Goal: Transaction & Acquisition: Purchase product/service

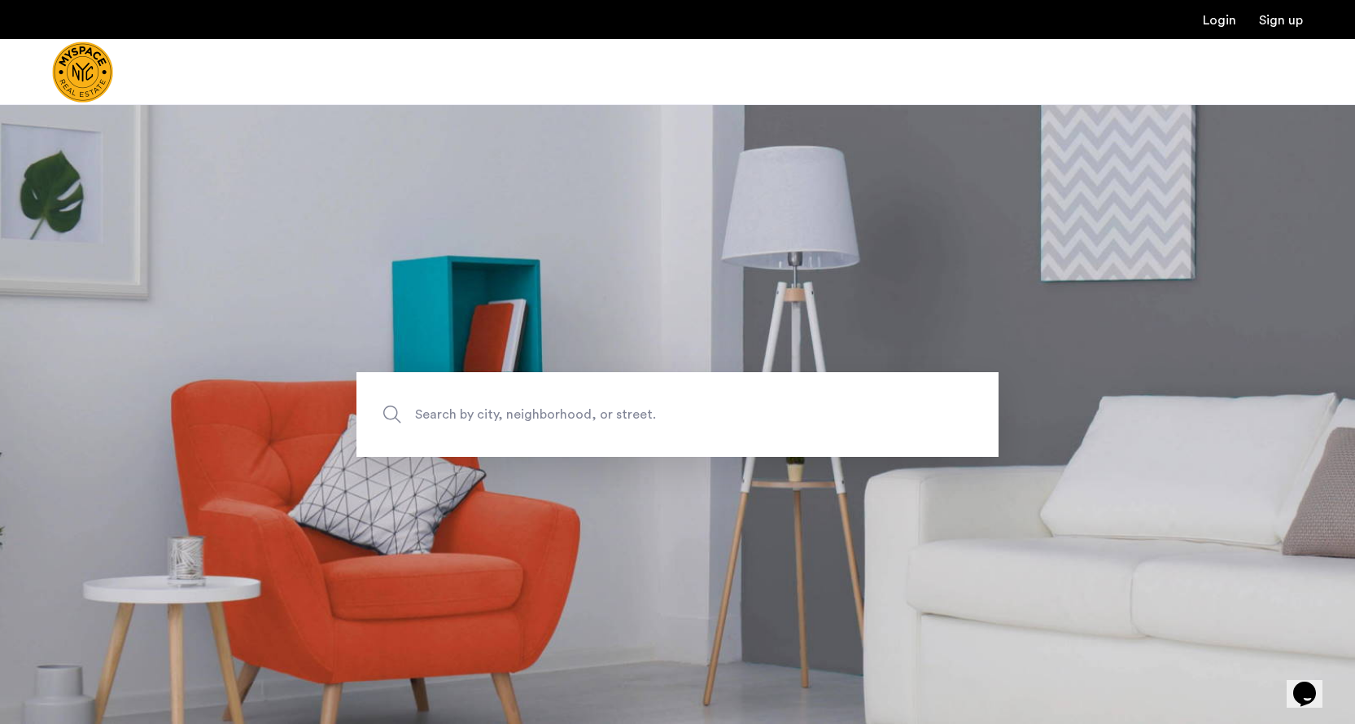
click at [569, 414] on span "Search by city, neighborhood, or street." at bounding box center [639, 414] width 449 height 22
click at [569, 414] on input "Search by city, neighborhood, or street." at bounding box center [678, 414] width 642 height 85
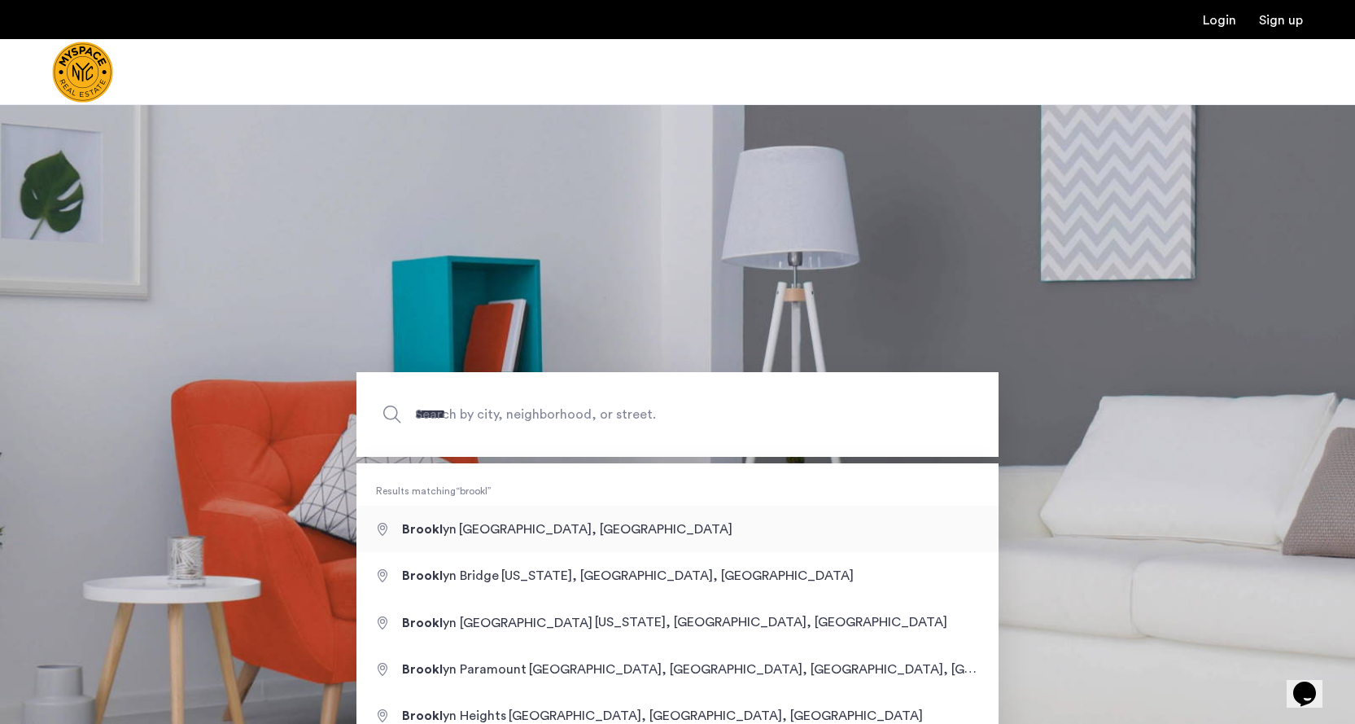
type input "**********"
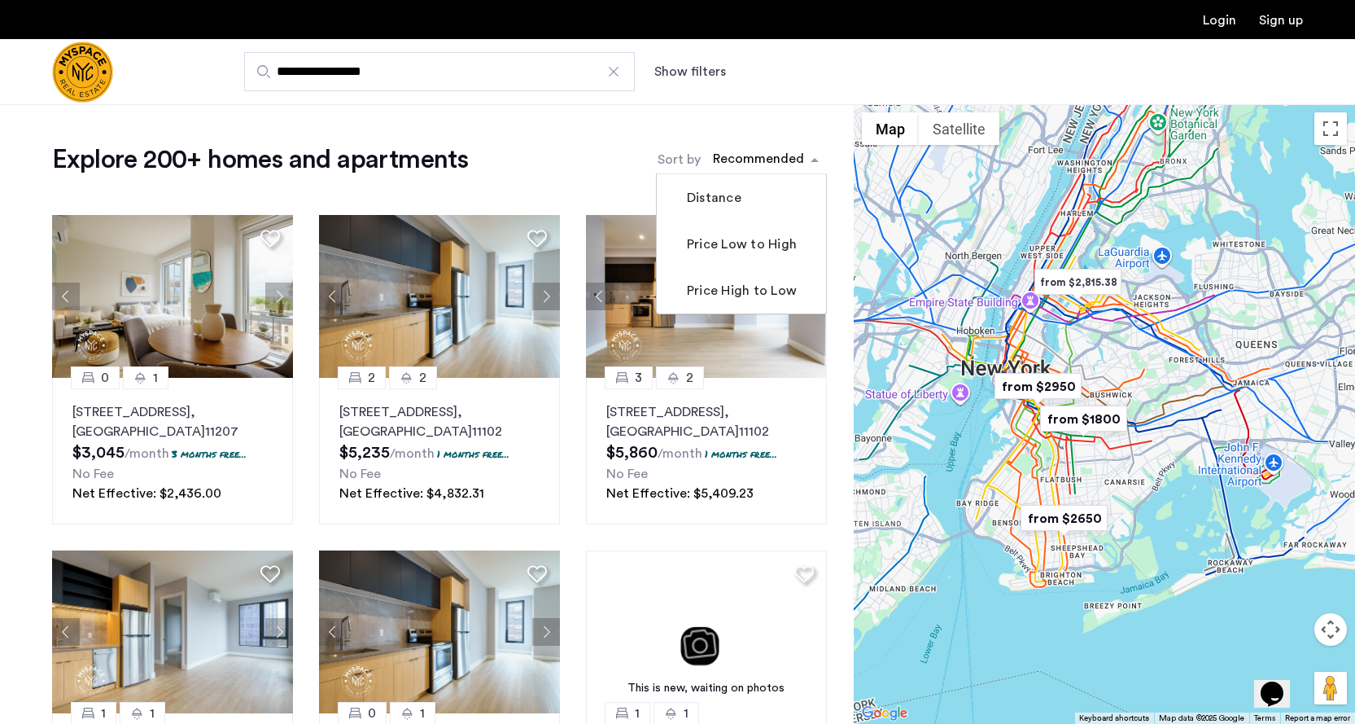
click at [770, 165] on div "sort-apartment" at bounding box center [759, 162] width 96 height 22
click at [744, 243] on label "Price Low to High" at bounding box center [740, 244] width 113 height 20
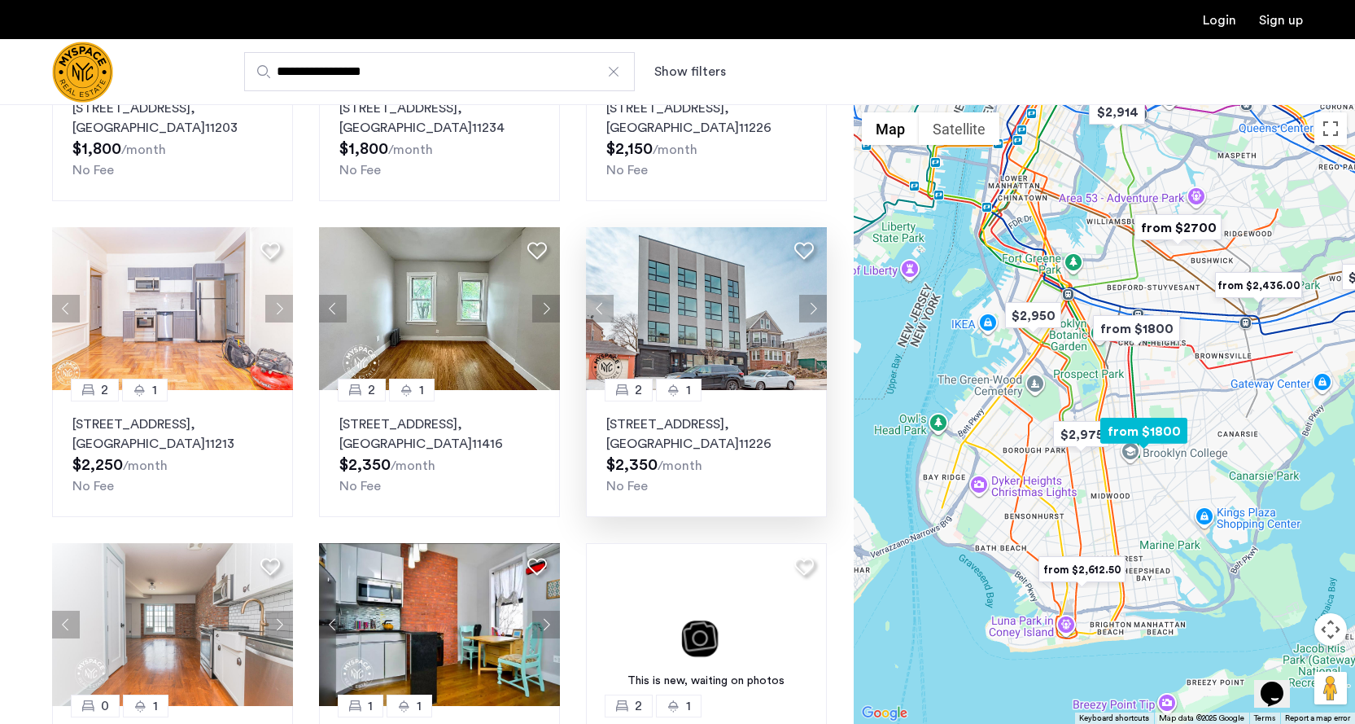
scroll to position [326, 0]
